Goal: Information Seeking & Learning: Learn about a topic

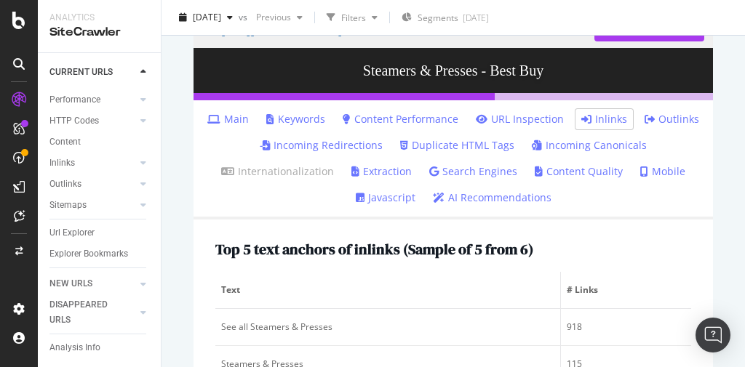
scroll to position [291, 0]
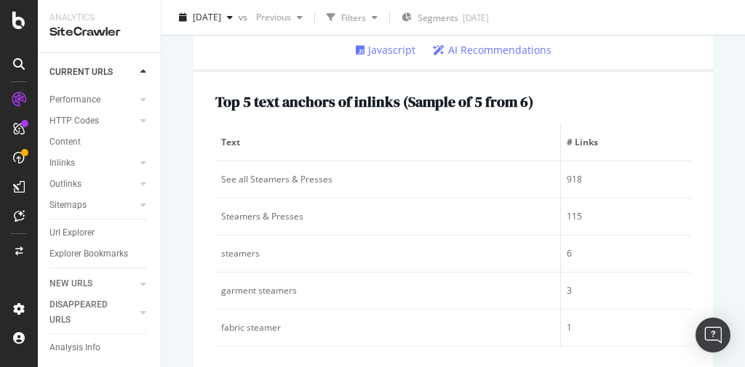
drag, startPoint x: 79, startPoint y: 219, endPoint x: 428, endPoint y: 127, distance: 360.4
click at [79, 226] on div "Url Explorer" at bounding box center [71, 233] width 45 height 15
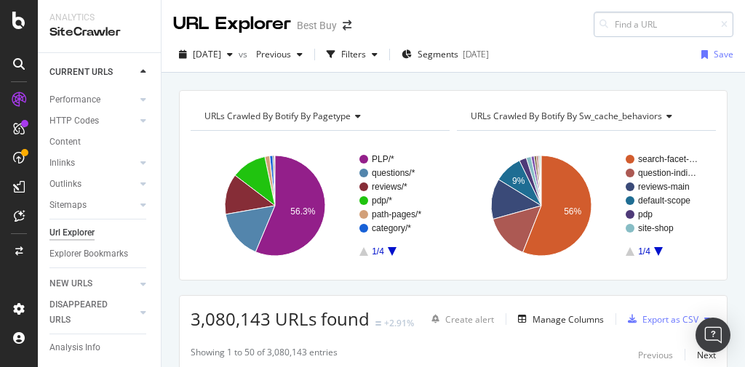
click at [609, 25] on input at bounding box center [664, 24] width 140 height 25
type input "https://www.bestbuy.com/site/abcat0107045.c?qp=brand_facet%3DBrand~Legrand"
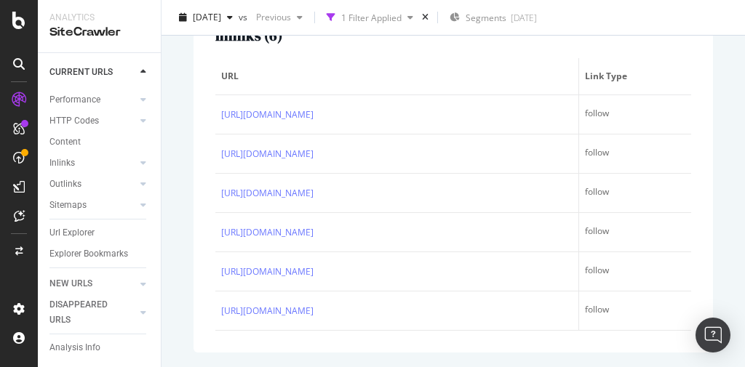
scroll to position [71, 0]
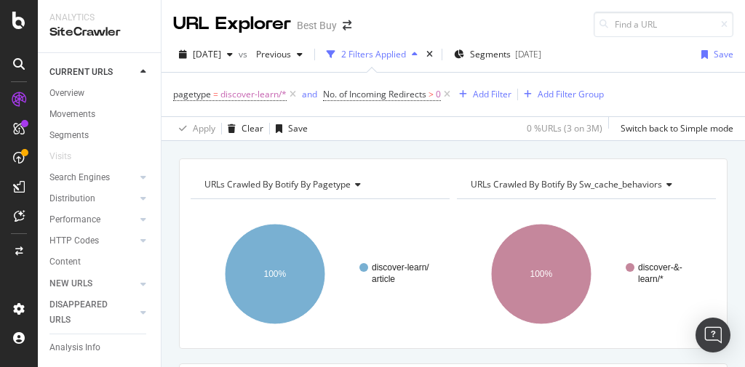
scroll to position [349, 0]
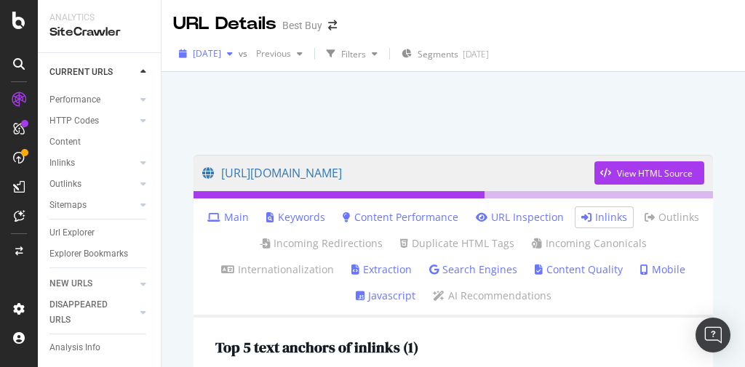
click at [221, 52] on span "[DATE]" at bounding box center [207, 53] width 28 height 12
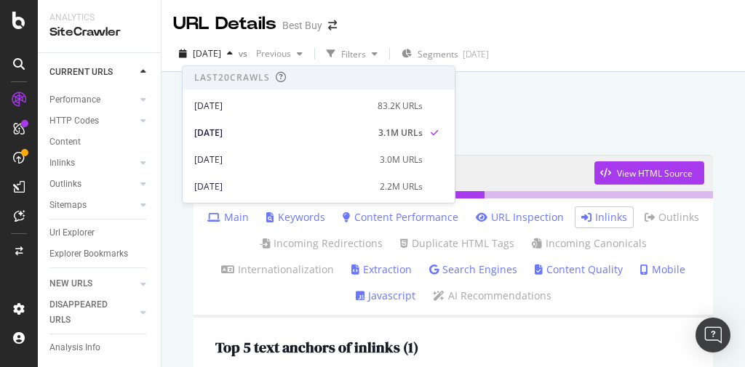
click at [242, 81] on div "Last 20 Crawls" at bounding box center [232, 78] width 76 height 12
click at [79, 72] on div "CURRENT URLS" at bounding box center [80, 72] width 63 height 15
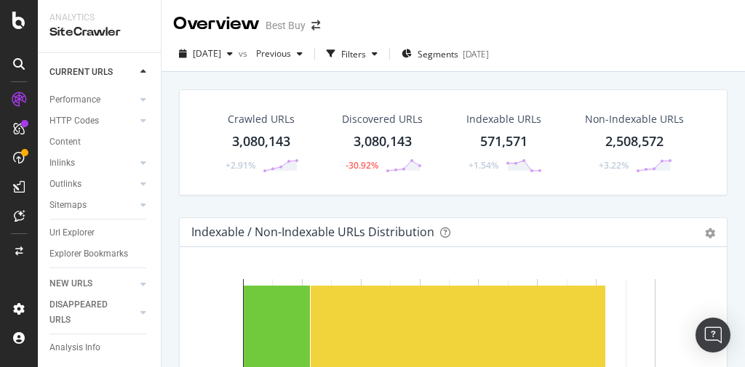
click at [514, 140] on div "571,571" at bounding box center [503, 141] width 47 height 19
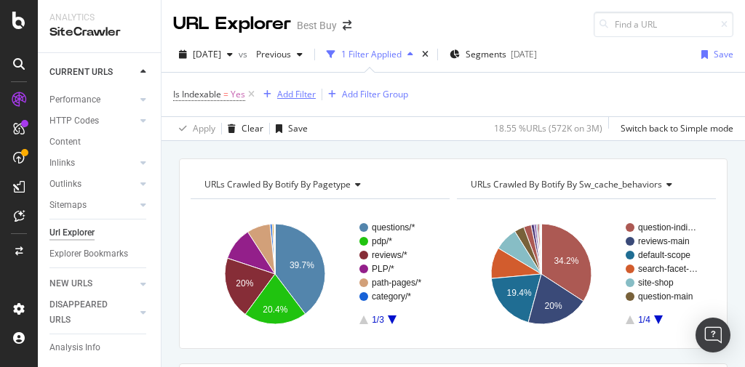
click at [300, 92] on div "Add Filter" at bounding box center [296, 94] width 39 height 12
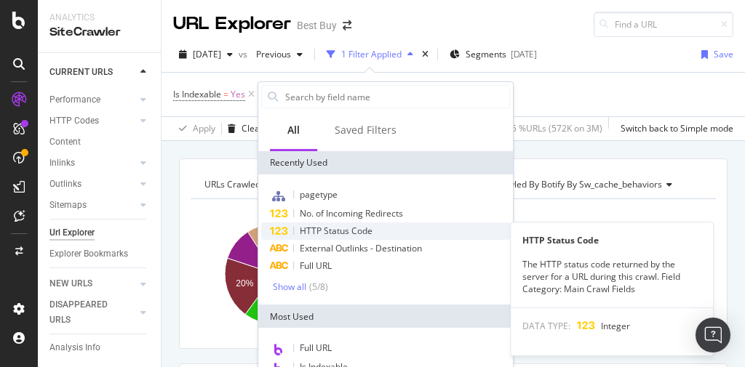
click at [351, 231] on span "HTTP Status Code" at bounding box center [336, 231] width 73 height 12
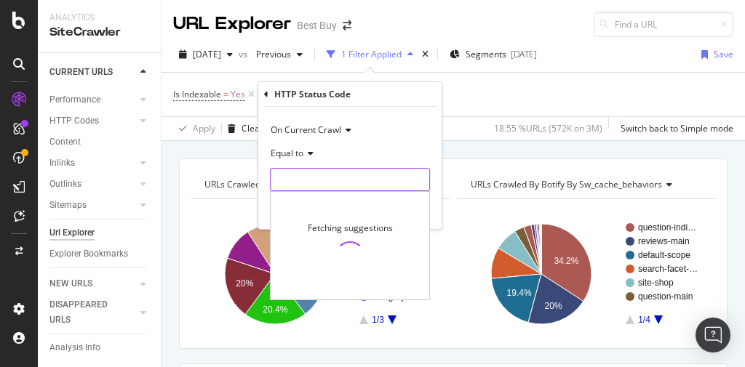
click at [309, 182] on input "number" at bounding box center [350, 179] width 160 height 23
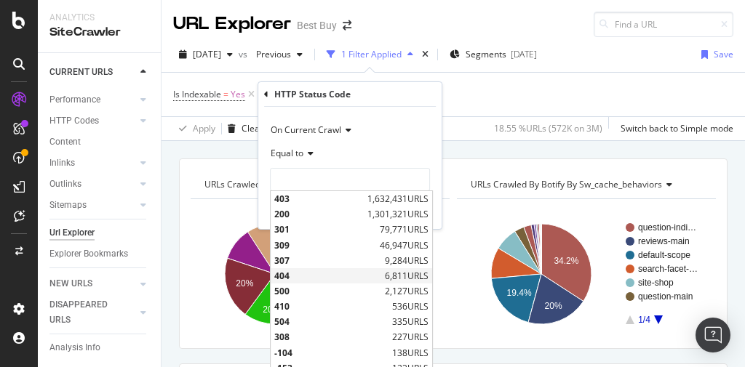
click at [288, 274] on span "404" at bounding box center [327, 276] width 107 height 12
type input "404"
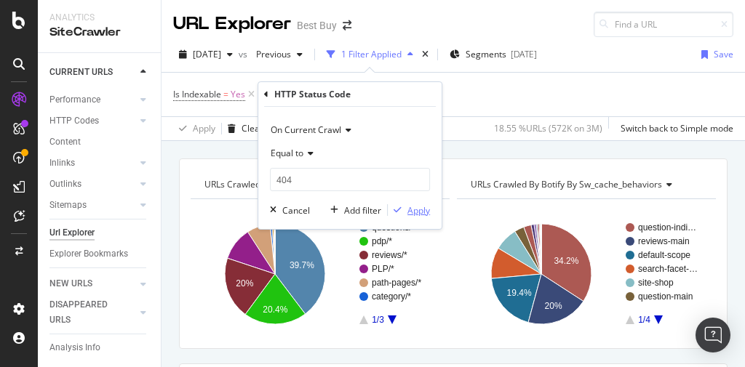
click at [405, 210] on div "button" at bounding box center [398, 210] width 20 height 9
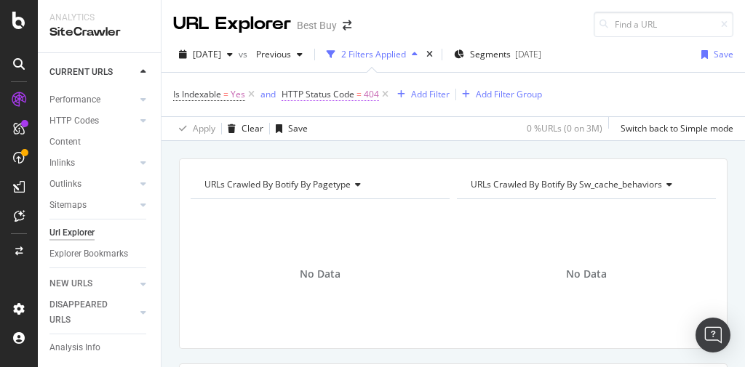
click at [354, 92] on span "HTTP Status Code" at bounding box center [318, 94] width 73 height 12
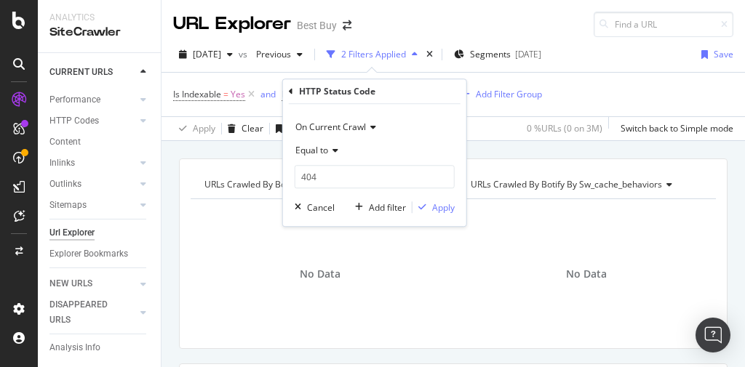
click at [335, 154] on icon at bounding box center [333, 150] width 10 height 9
click at [286, 170] on div "On Current Crawl Equal to 404 404 Cancel Add filter Apply" at bounding box center [374, 165] width 183 height 122
click at [329, 200] on button "Cancel" at bounding box center [312, 207] width 46 height 15
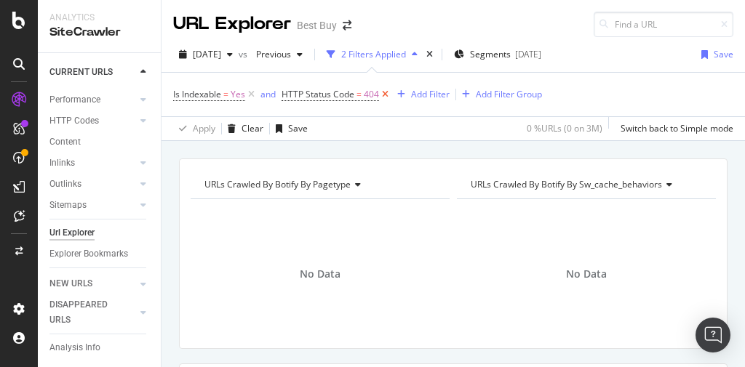
click at [381, 92] on icon at bounding box center [385, 94] width 12 height 15
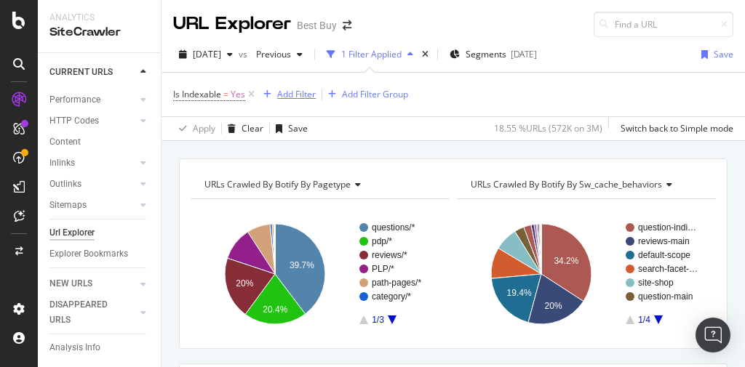
click at [294, 93] on div "Add Filter" at bounding box center [296, 94] width 39 height 12
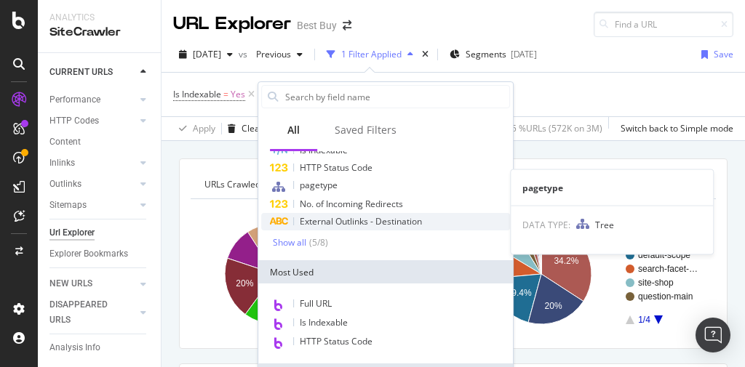
scroll to position [58, 0]
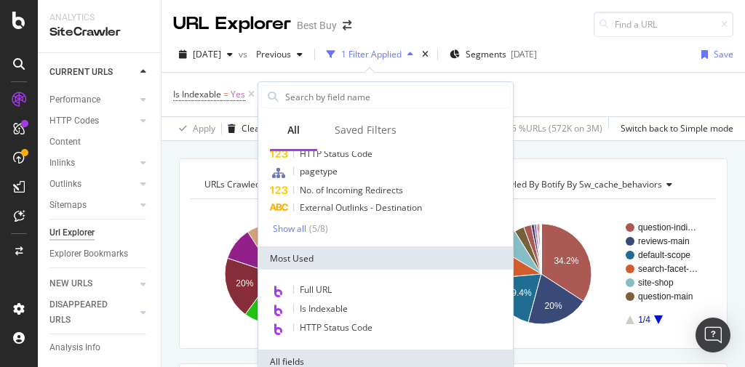
drag, startPoint x: 334, startPoint y: 100, endPoint x: 340, endPoint y: 108, distance: 9.9
click at [336, 99] on input "text" at bounding box center [397, 97] width 226 height 22
type input "error"
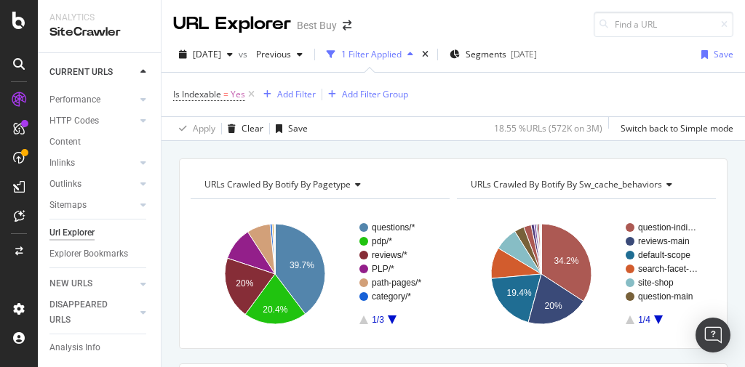
click at [557, 93] on div "Is Indexable = Yes Add Filter Add Filter Group" at bounding box center [453, 95] width 560 height 44
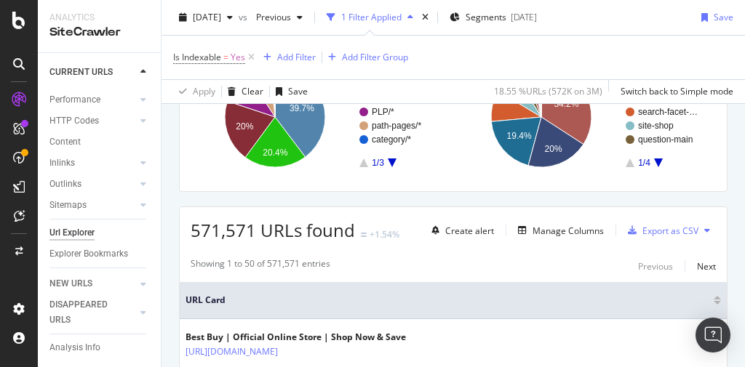
scroll to position [175, 0]
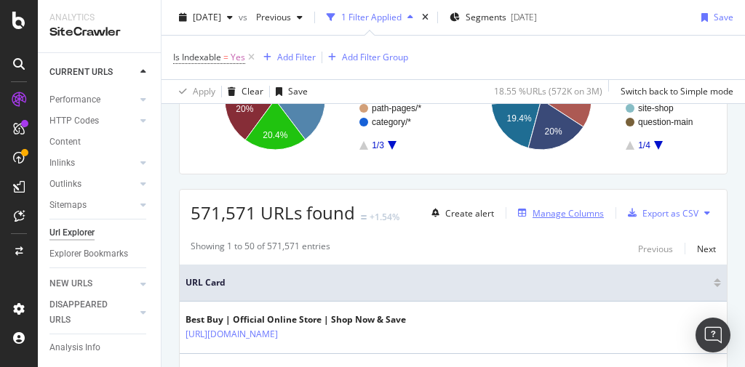
click at [564, 209] on div "Manage Columns" at bounding box center [568, 213] width 71 height 12
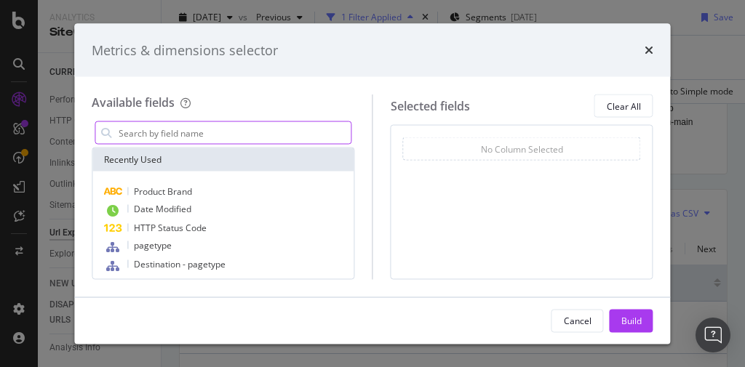
click at [298, 134] on input "modal" at bounding box center [234, 133] width 234 height 22
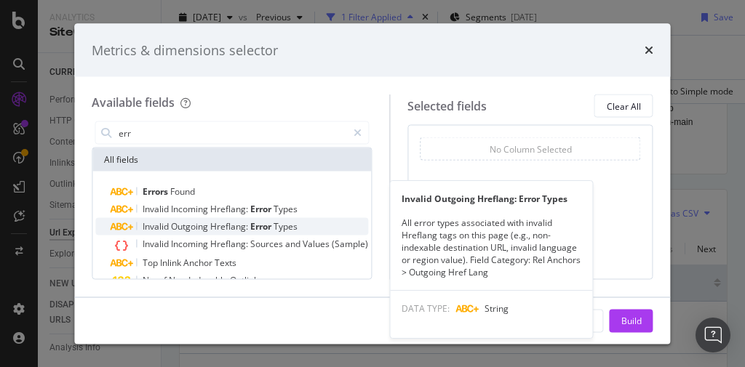
scroll to position [109, 0]
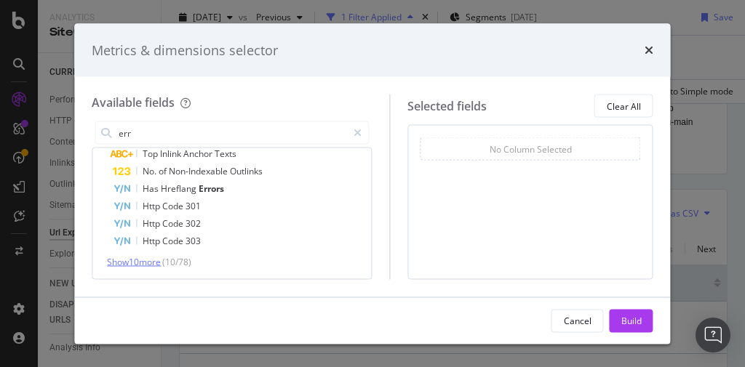
type input "err"
click at [159, 264] on span "Show 10 more" at bounding box center [134, 262] width 54 height 12
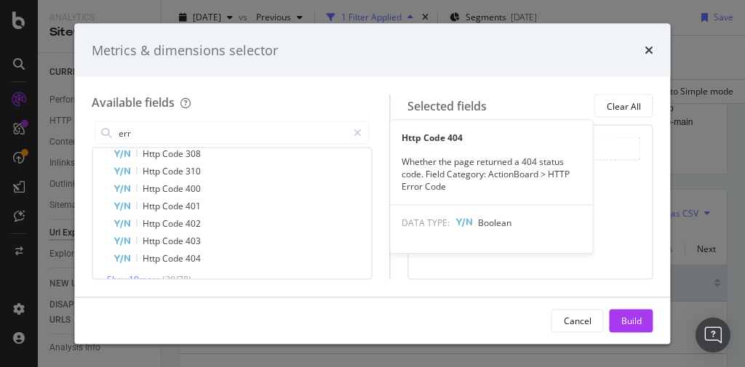
scroll to position [284, 0]
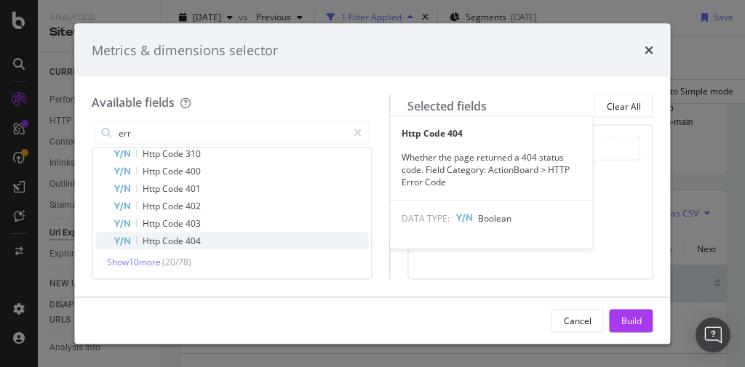
click at [176, 242] on span "Code" at bounding box center [173, 241] width 23 height 12
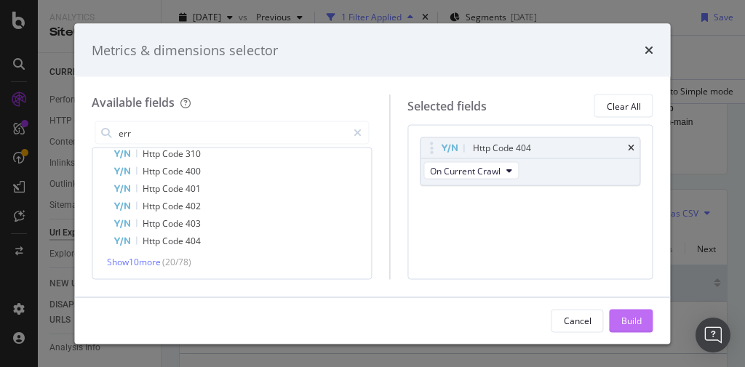
click at [637, 318] on div "Build" at bounding box center [631, 320] width 20 height 12
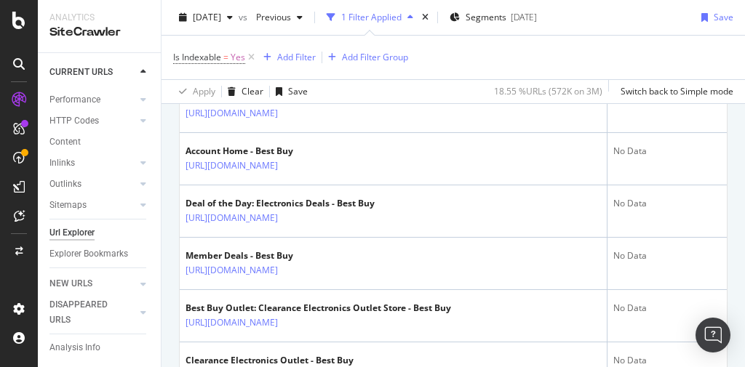
scroll to position [175, 0]
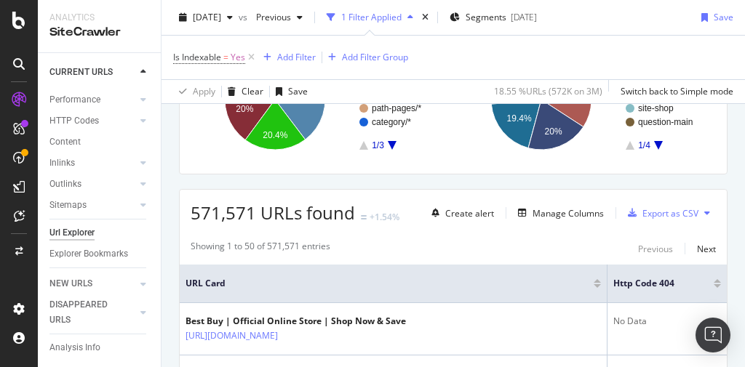
click at [714, 285] on div at bounding box center [717, 287] width 7 height 4
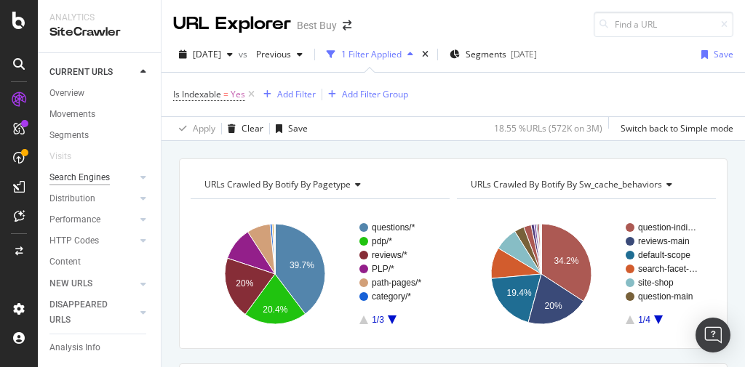
click at [84, 178] on div "Search Engines" at bounding box center [79, 177] width 60 height 15
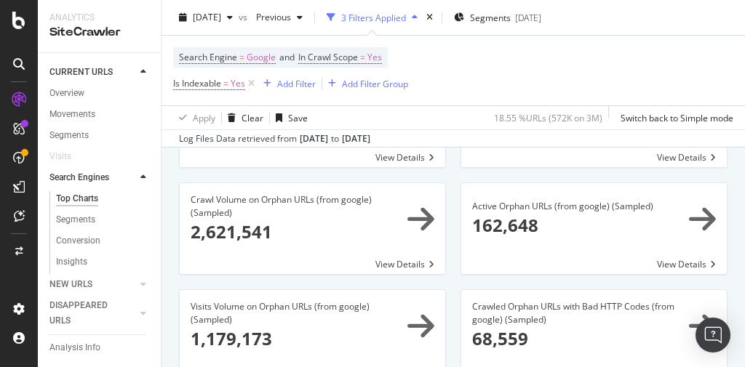
scroll to position [291, 0]
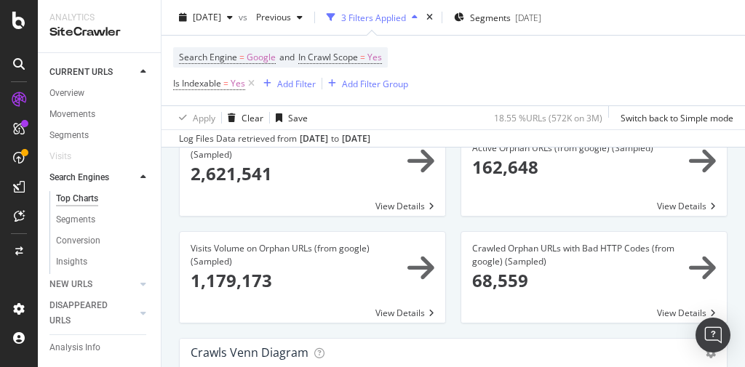
click at [500, 260] on span at bounding box center [594, 277] width 266 height 91
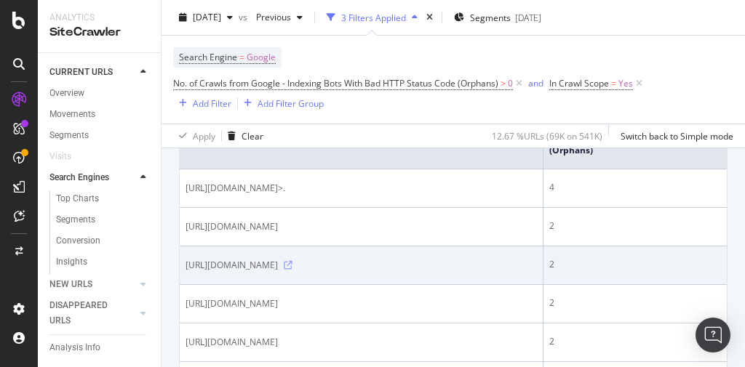
scroll to position [349, 0]
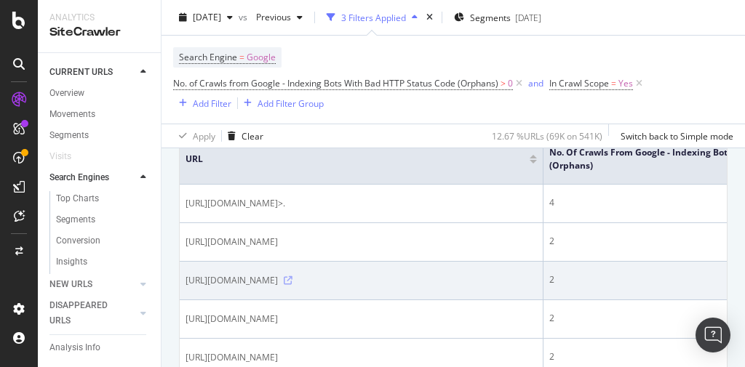
click at [293, 277] on icon at bounding box center [288, 281] width 9 height 9
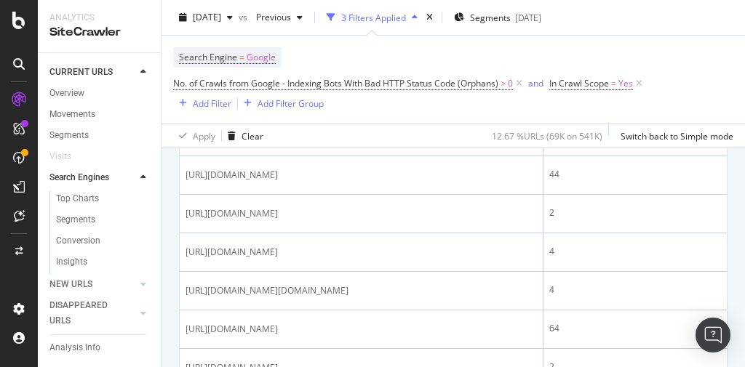
scroll to position [1921, 0]
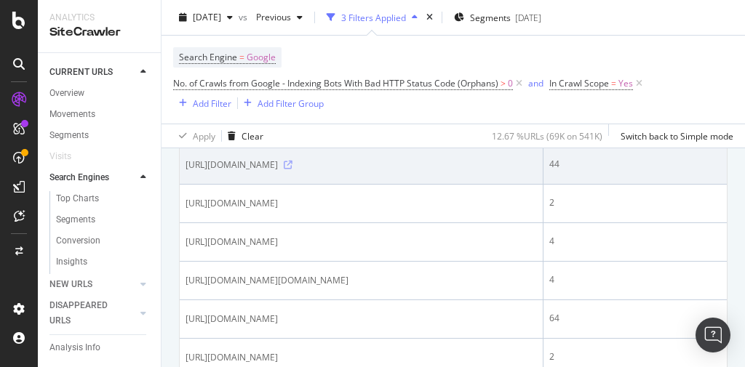
click at [293, 170] on icon at bounding box center [288, 165] width 9 height 9
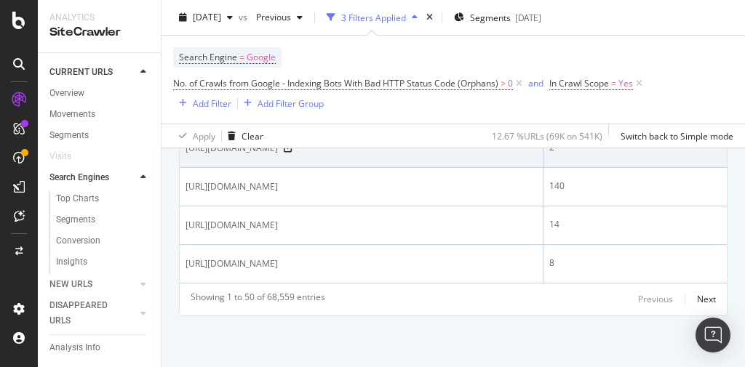
scroll to position [2342, 0]
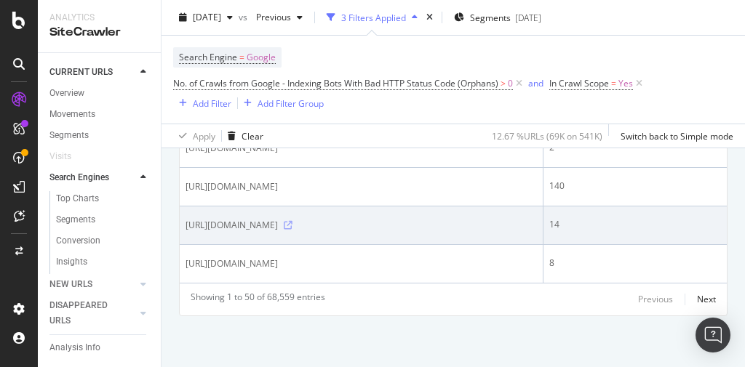
click at [293, 221] on icon at bounding box center [288, 225] width 9 height 9
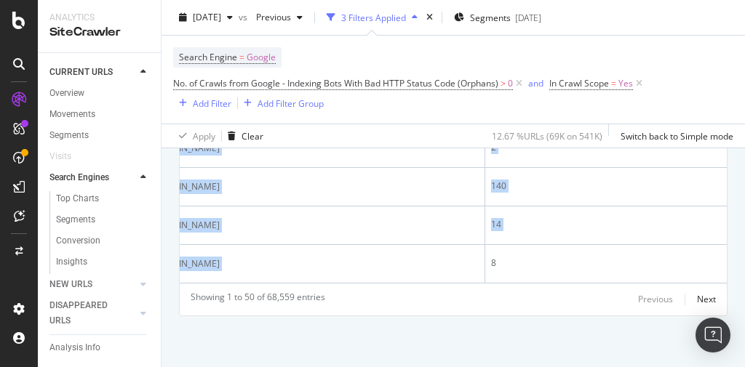
drag, startPoint x: 333, startPoint y: 274, endPoint x: 293, endPoint y: 277, distance: 39.4
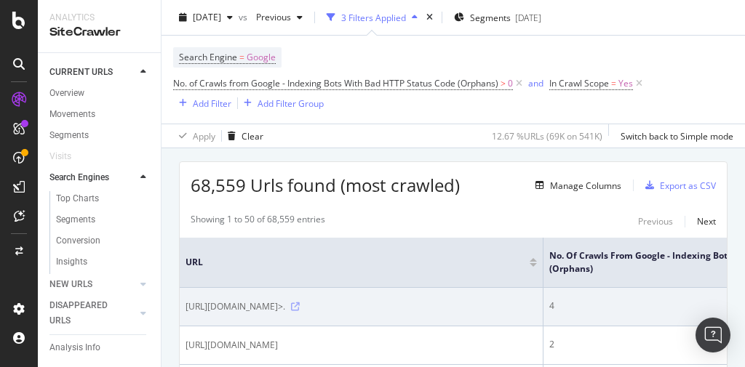
click at [300, 305] on icon at bounding box center [295, 307] width 9 height 9
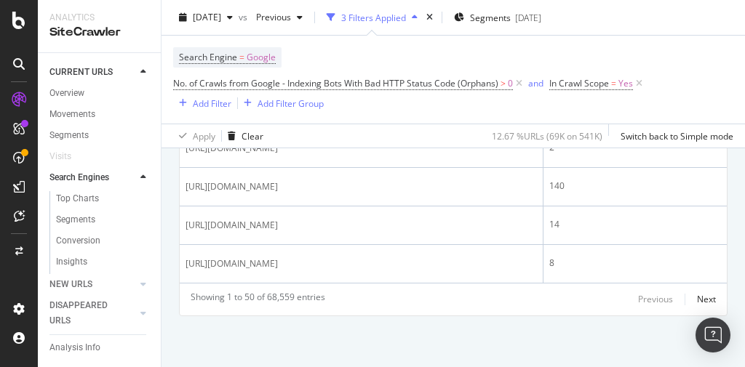
scroll to position [2342, 0]
click at [697, 294] on div "Next" at bounding box center [706, 299] width 19 height 12
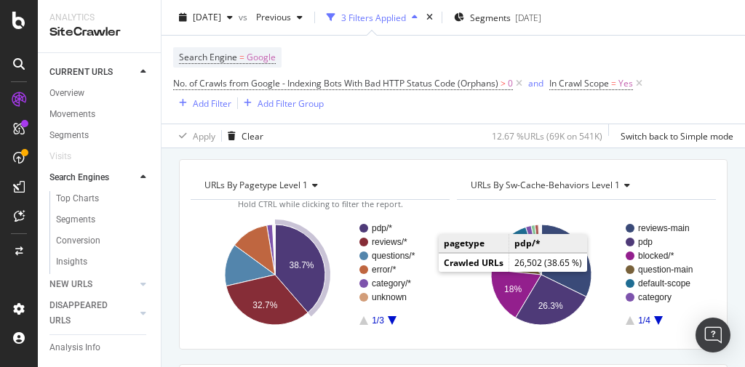
scroll to position [58, 0]
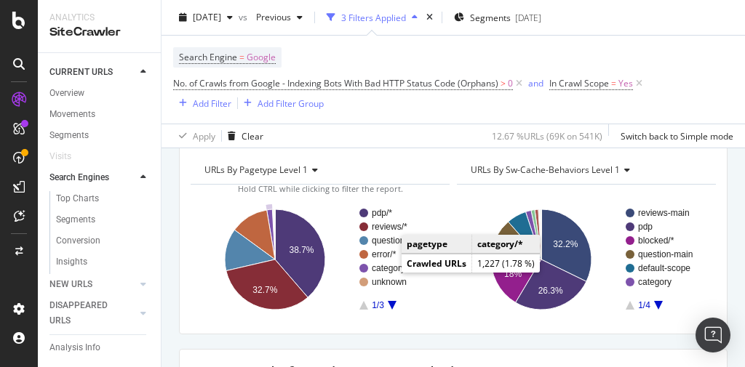
click at [385, 269] on text "category/*" at bounding box center [391, 268] width 39 height 10
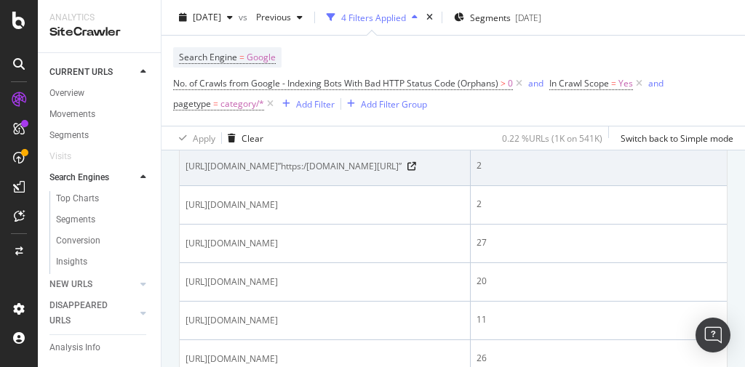
scroll to position [407, 0]
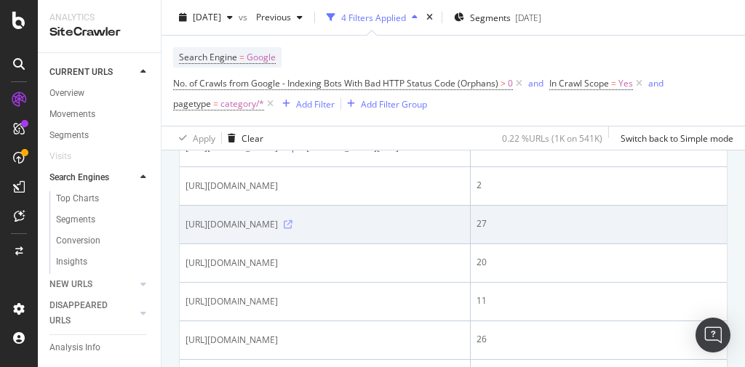
click at [293, 229] on icon at bounding box center [288, 224] width 9 height 9
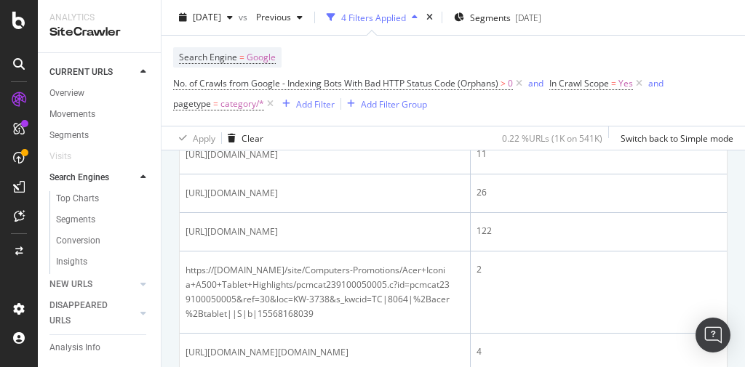
scroll to position [582, 0]
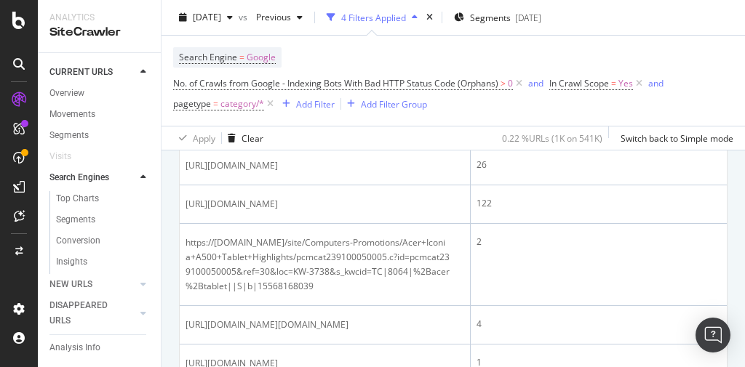
click at [293, 132] on icon at bounding box center [288, 127] width 9 height 9
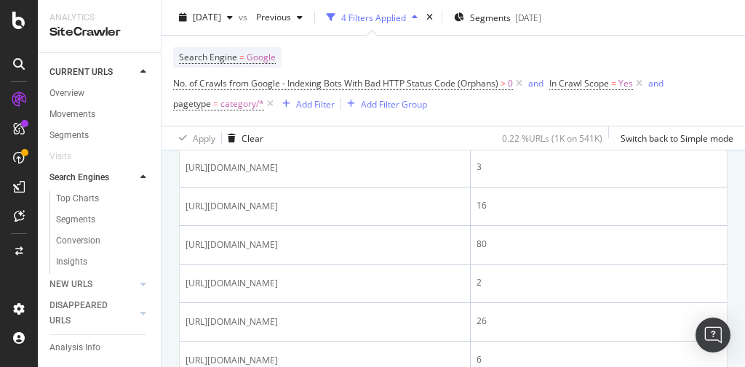
scroll to position [1106, 0]
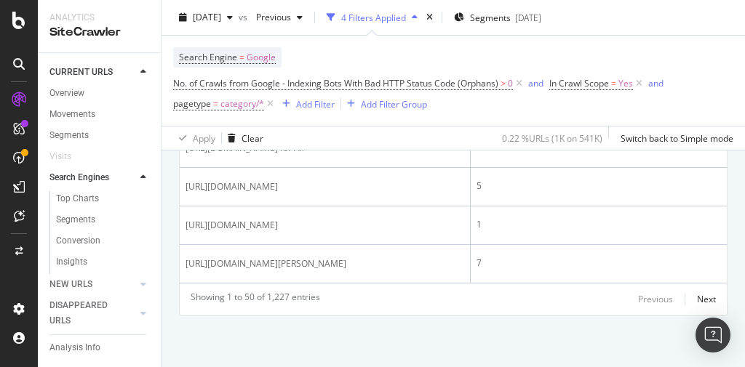
scroll to position [3115, 0]
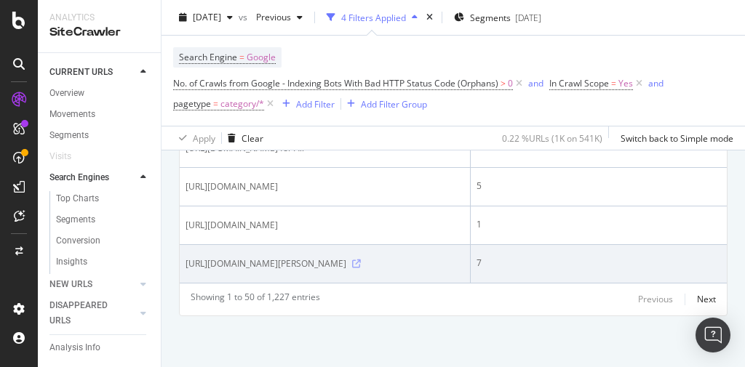
click at [361, 260] on icon at bounding box center [356, 264] width 9 height 9
drag, startPoint x: 268, startPoint y: 257, endPoint x: 186, endPoint y: 242, distance: 83.5
click at [186, 257] on span "https://www.bestbuy.com/site/abcat0107045.c?qp=brand_facet%3DBrand~Legrand" at bounding box center [266, 264] width 161 height 15
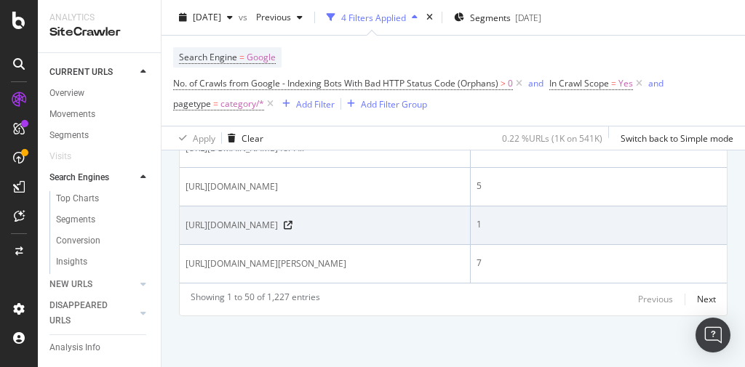
copy span "https://www.bestbuy.com/site/abcat0107045.c?qp=brand_facet%3DBrand~Legrand"
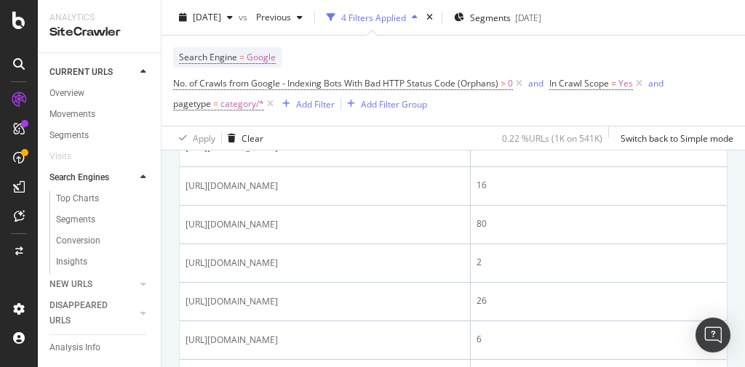
scroll to position [1136, 0]
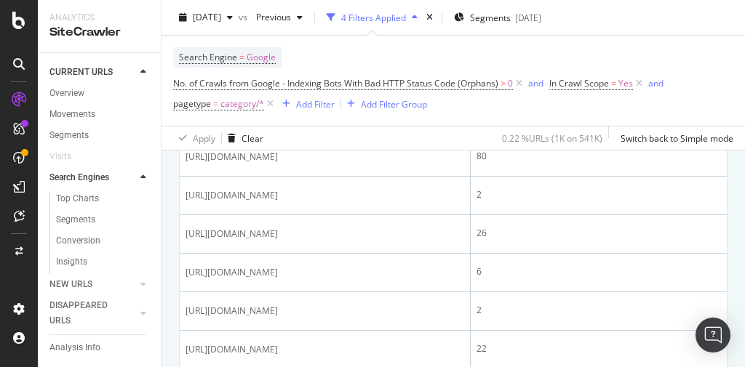
drag, startPoint x: 387, startPoint y: 266, endPoint x: 181, endPoint y: 250, distance: 206.6
copy span "https://www.bestbuy.com/site/GE-Ranges/GE-Gas-Ranges/pcmcat291800050002.c?id=pc…"
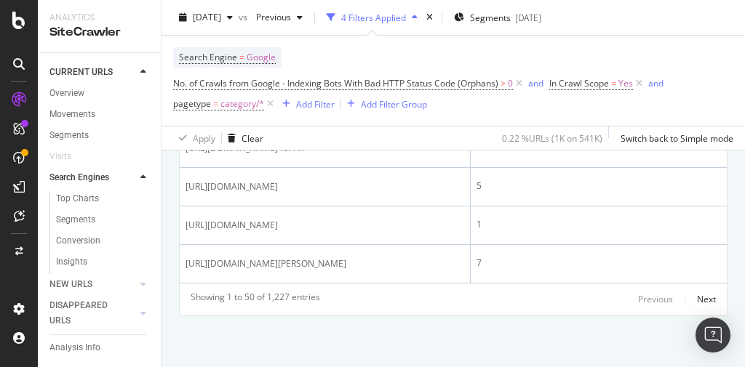
scroll to position [3115, 0]
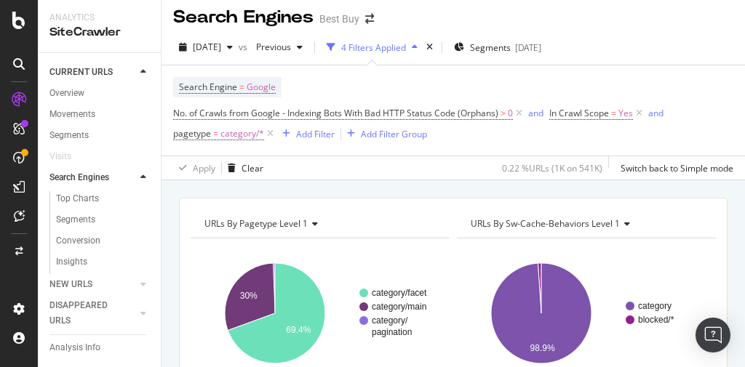
scroll to position [0, 0]
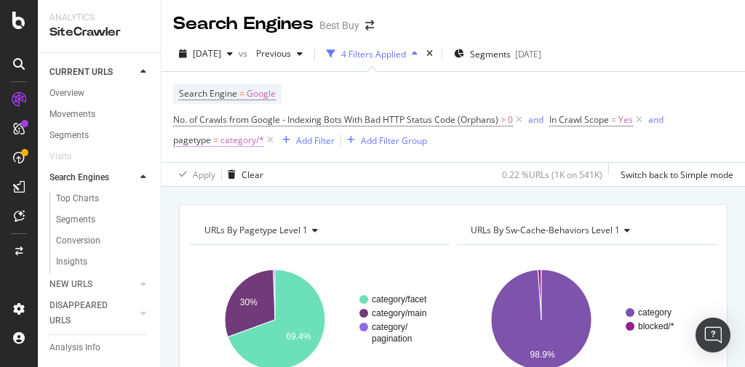
click at [253, 140] on span "category/*" at bounding box center [242, 140] width 44 height 20
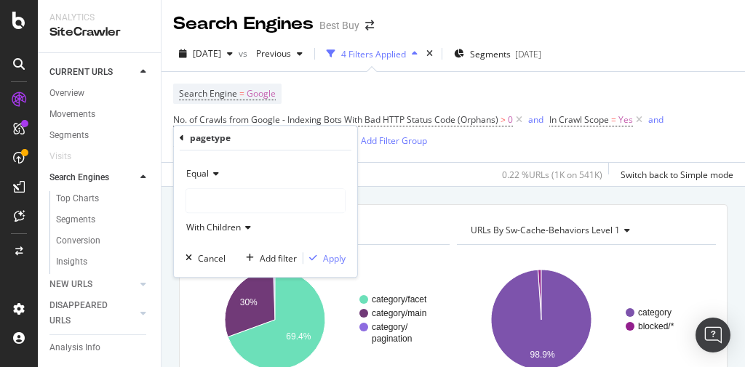
click at [245, 202] on div at bounding box center [265, 200] width 159 height 23
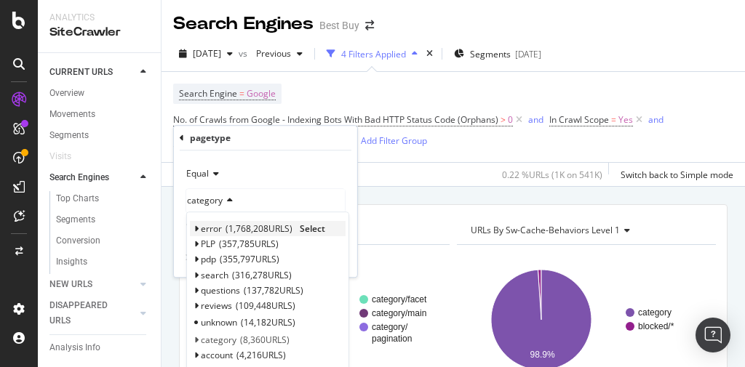
click at [258, 225] on span "1,768,208 URLS" at bounding box center [259, 229] width 67 height 12
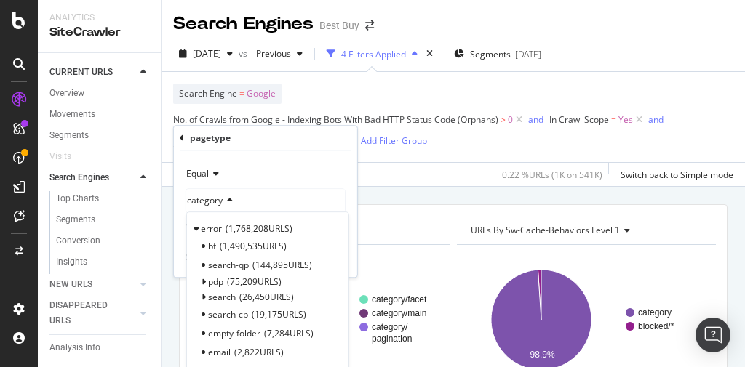
click at [277, 245] on span "1,490,535 URLS" at bounding box center [253, 246] width 67 height 12
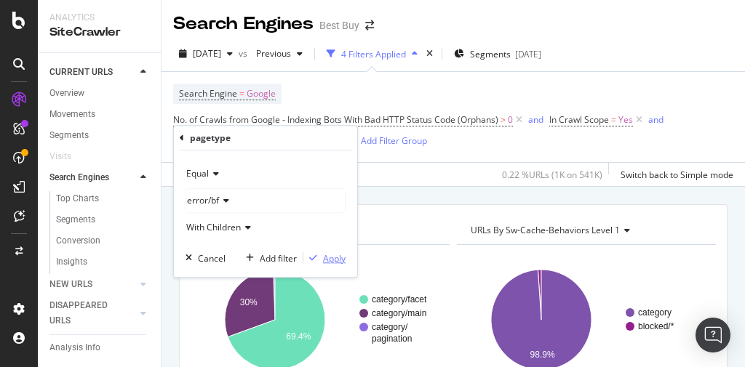
click at [328, 255] on div "Apply" at bounding box center [334, 259] width 23 height 12
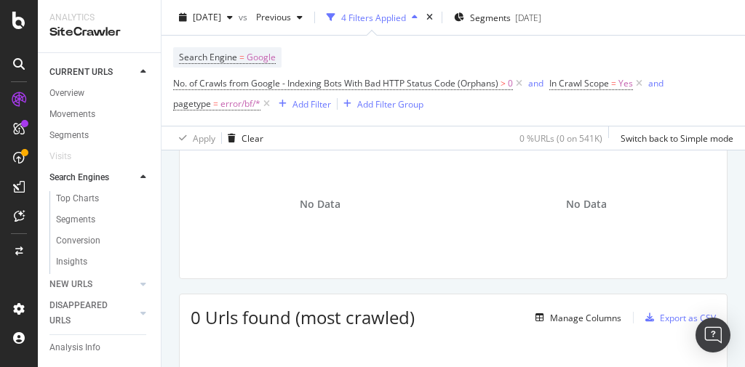
scroll to position [58, 0]
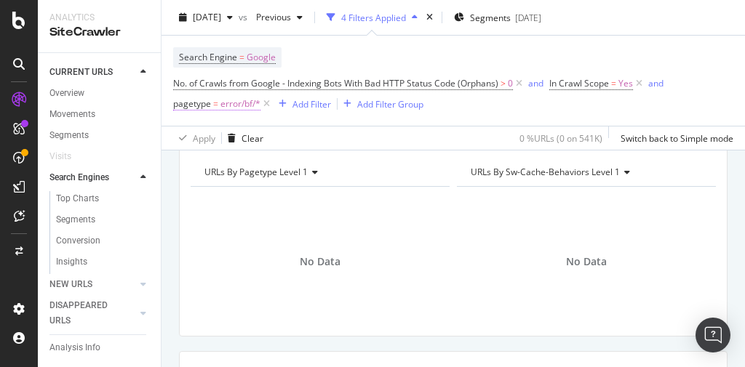
click at [235, 108] on span "error/bf/*" at bounding box center [240, 104] width 40 height 20
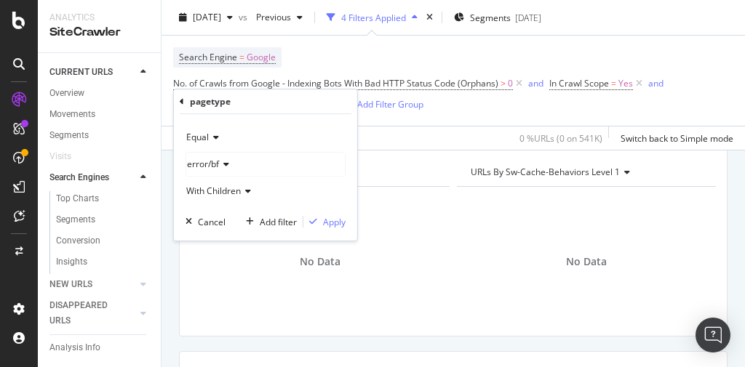
click at [224, 165] on icon at bounding box center [224, 164] width 10 height 9
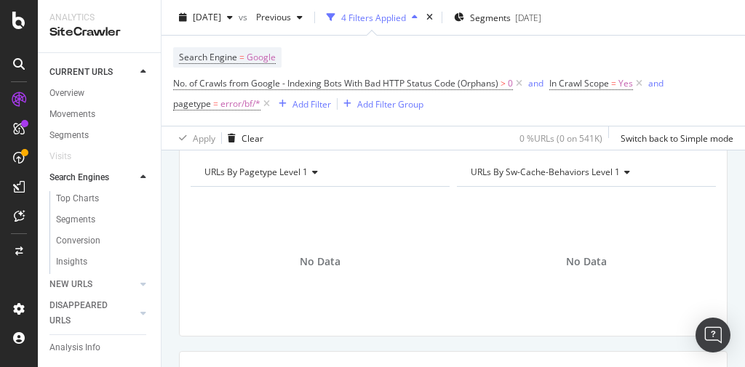
click at [378, 130] on div "Apply Clear 0 % URLs ( 0 on 541K ) Switch back to Simple mode" at bounding box center [454, 138] width 584 height 24
click at [253, 101] on span "error/bf/*" at bounding box center [240, 104] width 40 height 20
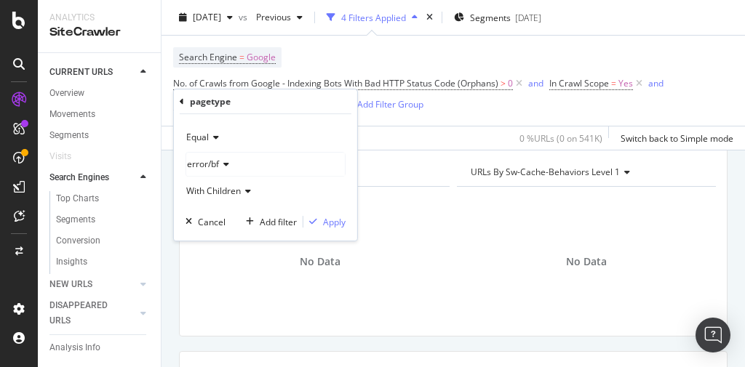
click at [215, 164] on span "error/bf" at bounding box center [203, 164] width 32 height 12
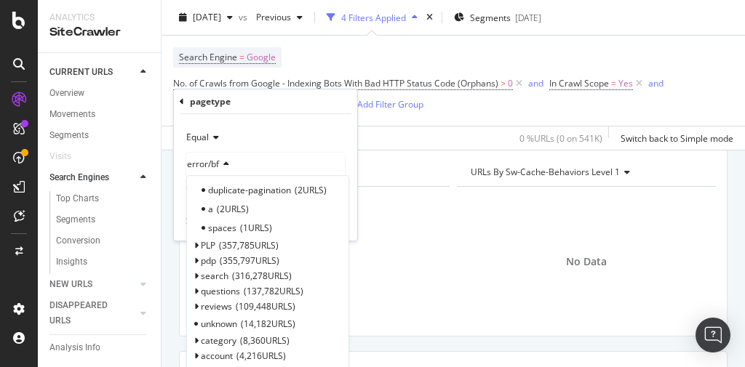
scroll to position [349, 0]
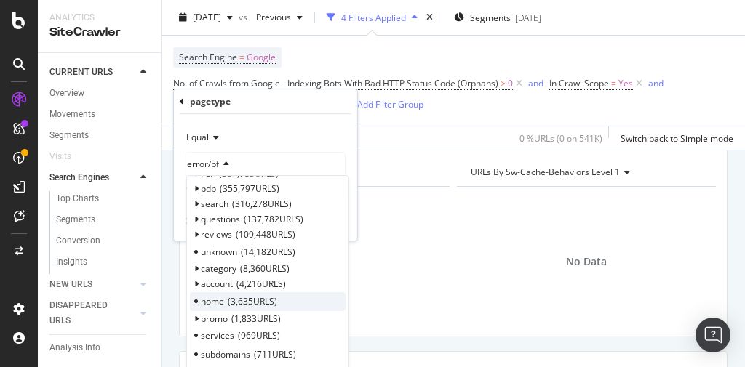
click at [236, 297] on span "3,635 URLS" at bounding box center [252, 301] width 49 height 12
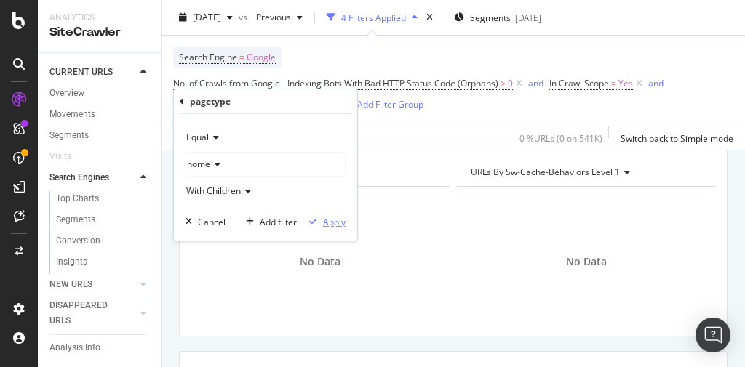
click at [338, 225] on div "Apply" at bounding box center [334, 222] width 23 height 12
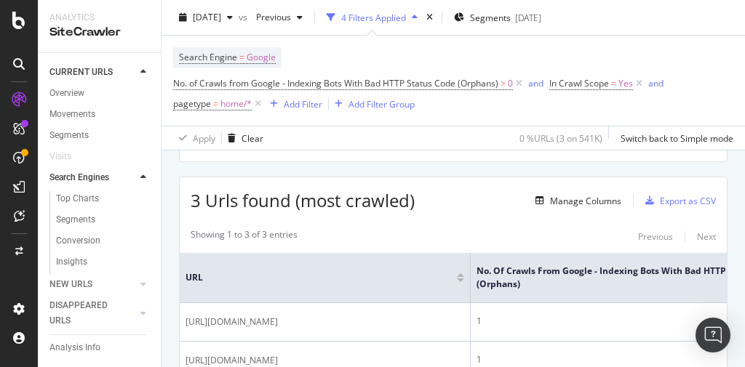
scroll to position [291, 0]
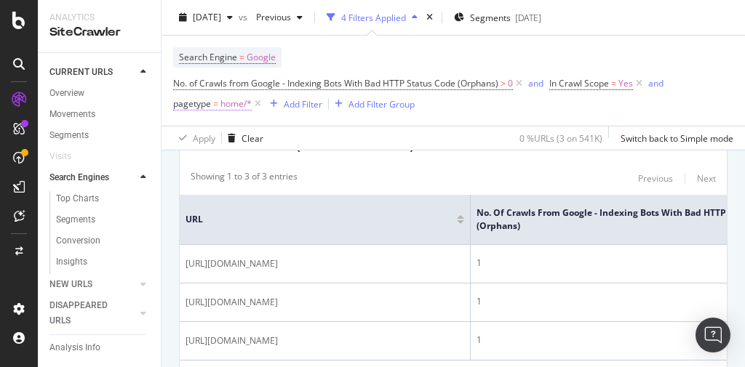
click at [236, 102] on span "home/*" at bounding box center [235, 104] width 31 height 20
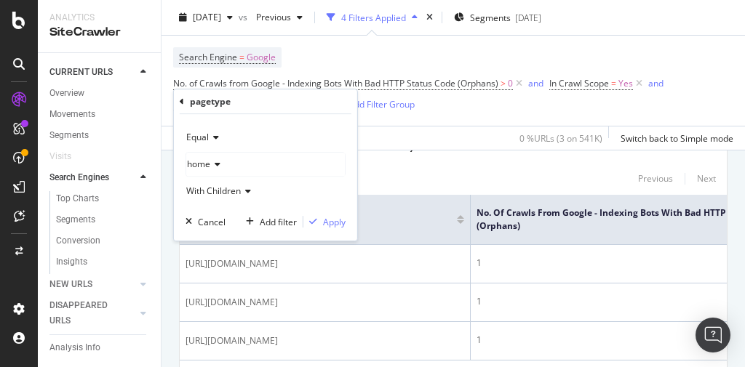
click at [226, 164] on div "home" at bounding box center [265, 164] width 159 height 23
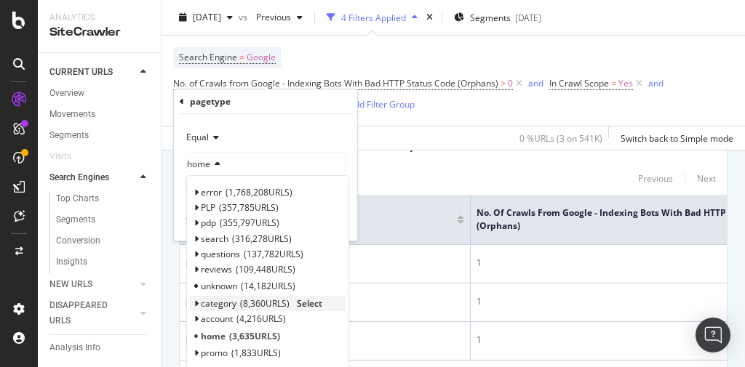
click at [268, 302] on span "8,360 URLS" at bounding box center [264, 304] width 49 height 12
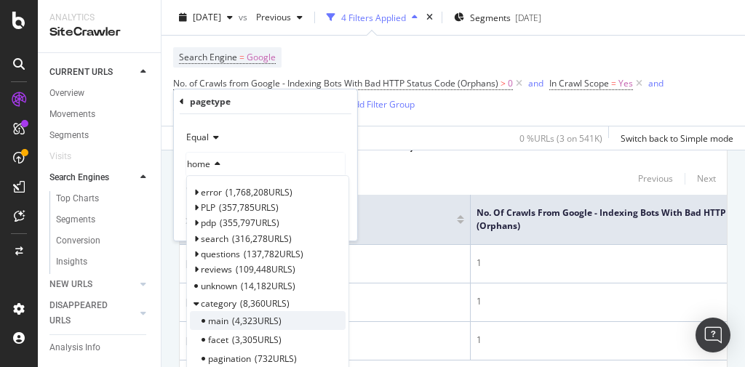
click at [245, 319] on span "4,323 URLS" at bounding box center [256, 321] width 49 height 12
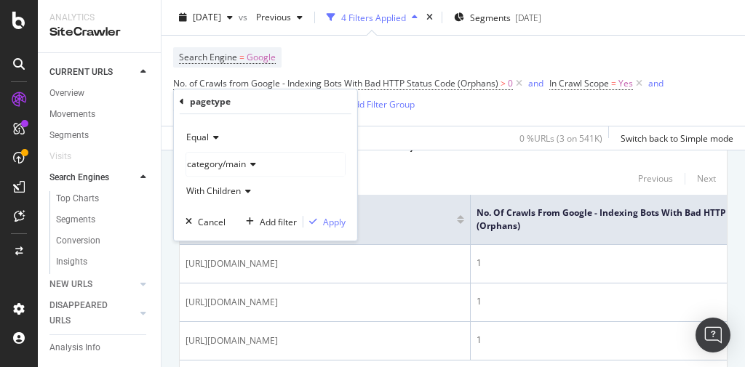
click at [243, 191] on icon at bounding box center [246, 191] width 10 height 9
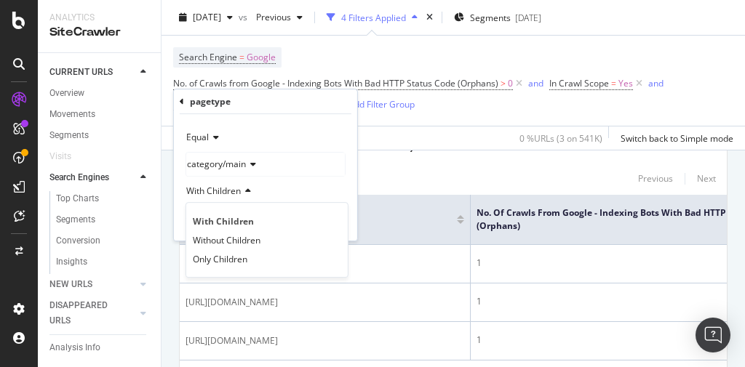
drag, startPoint x: 413, startPoint y: 170, endPoint x: 405, endPoint y: 175, distance: 9.8
click at [412, 170] on div "Showing 1 to 3 of 3 entries Previous Next" at bounding box center [453, 178] width 547 height 17
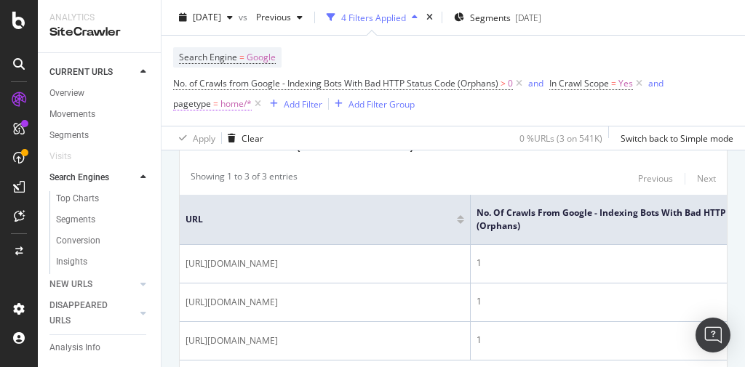
click at [241, 104] on span "home/*" at bounding box center [235, 104] width 31 height 20
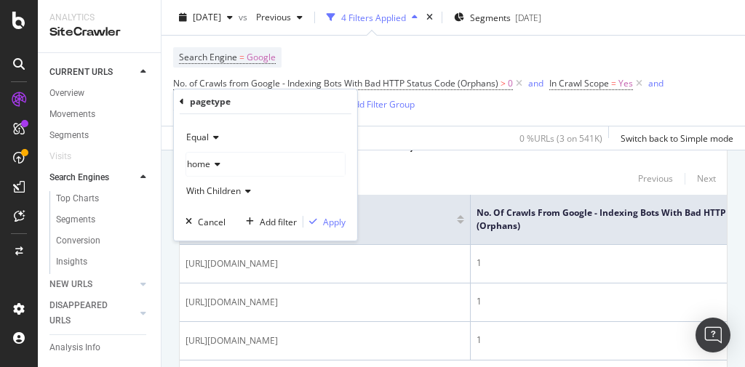
click at [218, 162] on icon at bounding box center [215, 164] width 10 height 9
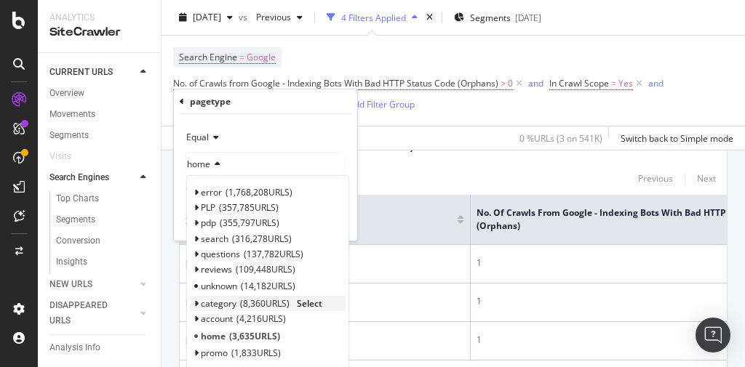
click at [265, 298] on span "8,360 URLS" at bounding box center [264, 304] width 49 height 12
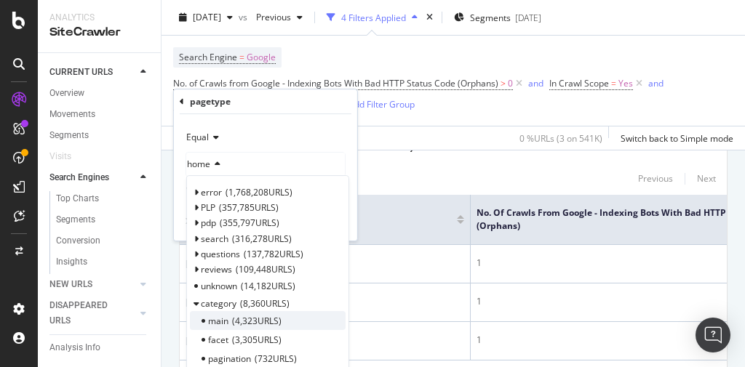
click at [271, 311] on div "main 4,323 URLS" at bounding box center [268, 320] width 156 height 19
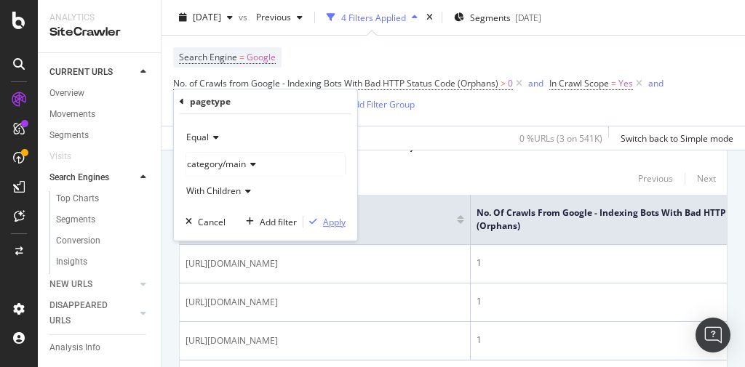
click at [333, 221] on div "Apply" at bounding box center [334, 222] width 23 height 12
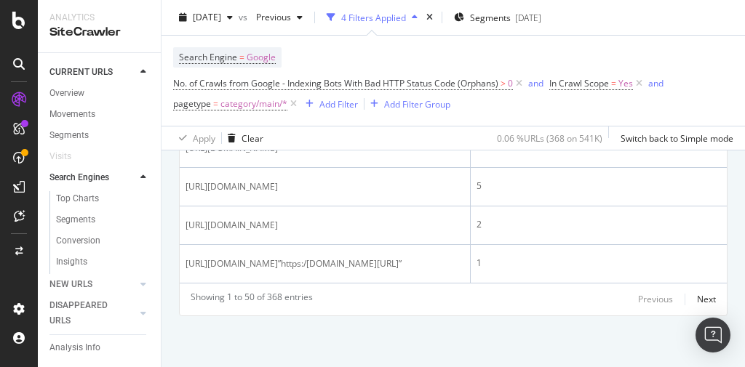
scroll to position [2620, 0]
drag, startPoint x: 344, startPoint y: 270, endPoint x: 186, endPoint y: 255, distance: 158.6
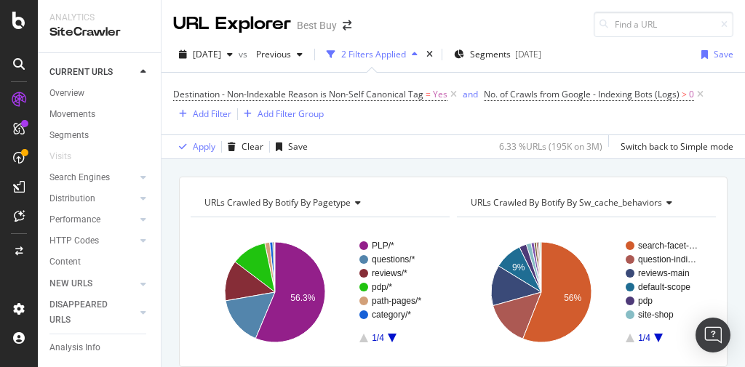
scroll to position [135, 0]
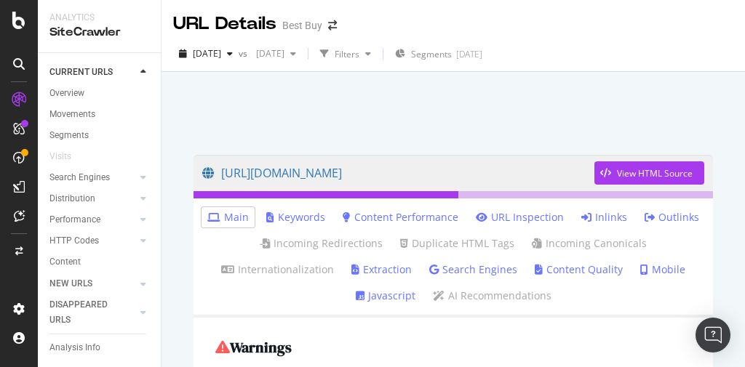
click at [486, 269] on link "Search Engines" at bounding box center [473, 270] width 88 height 15
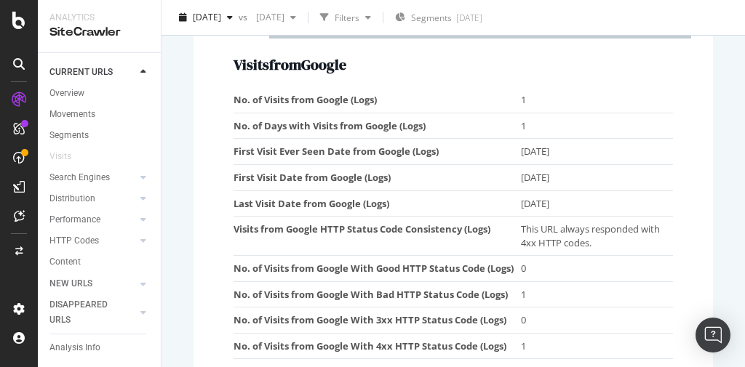
scroll to position [175, 0]
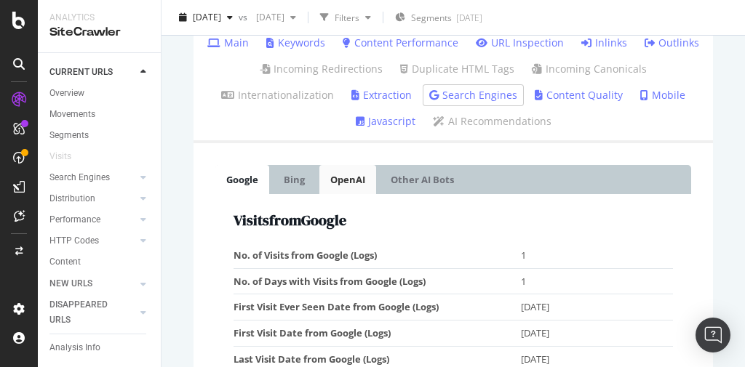
click at [351, 182] on link "OpenAI" at bounding box center [347, 179] width 57 height 29
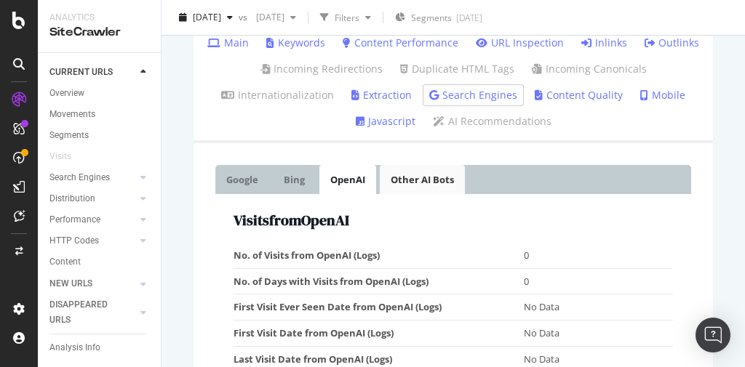
click at [408, 190] on link "Other AI Bots" at bounding box center [422, 179] width 85 height 29
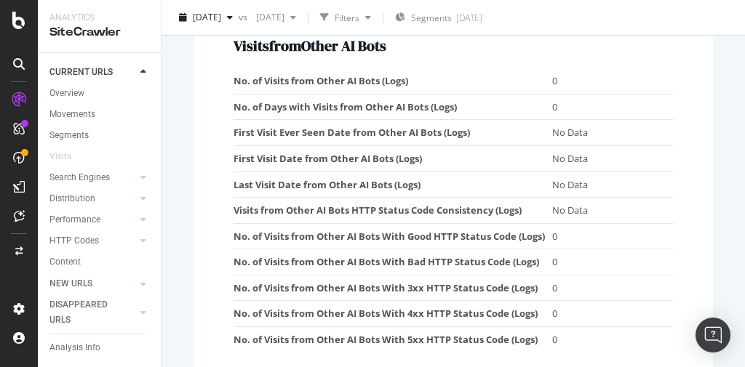
scroll to position [0, 0]
